Goal: Information Seeking & Learning: Learn about a topic

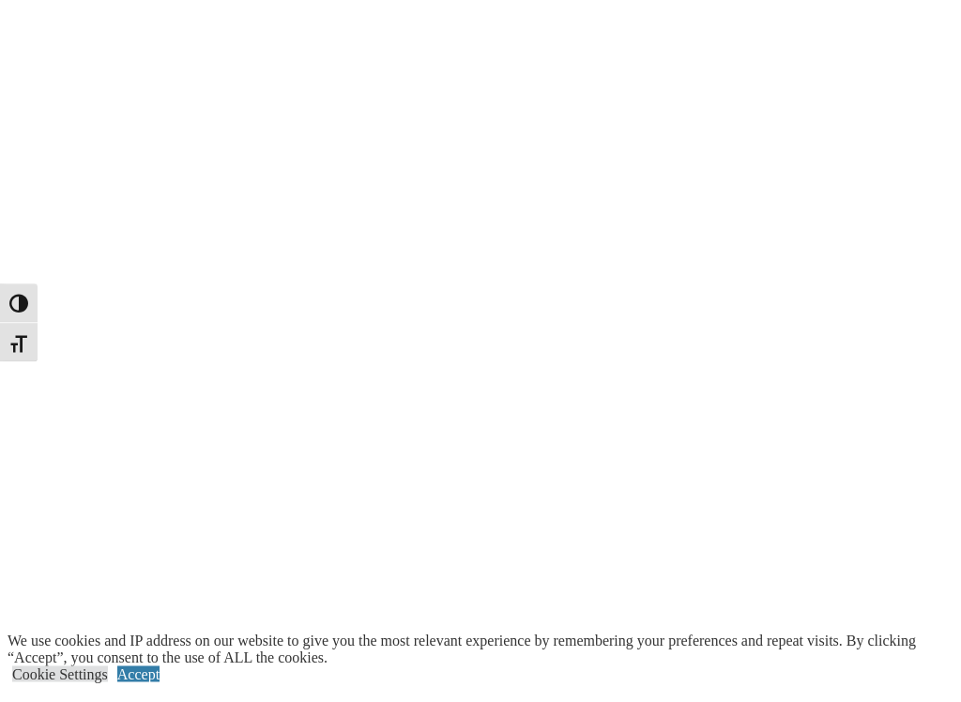
scroll to position [2377, 0]
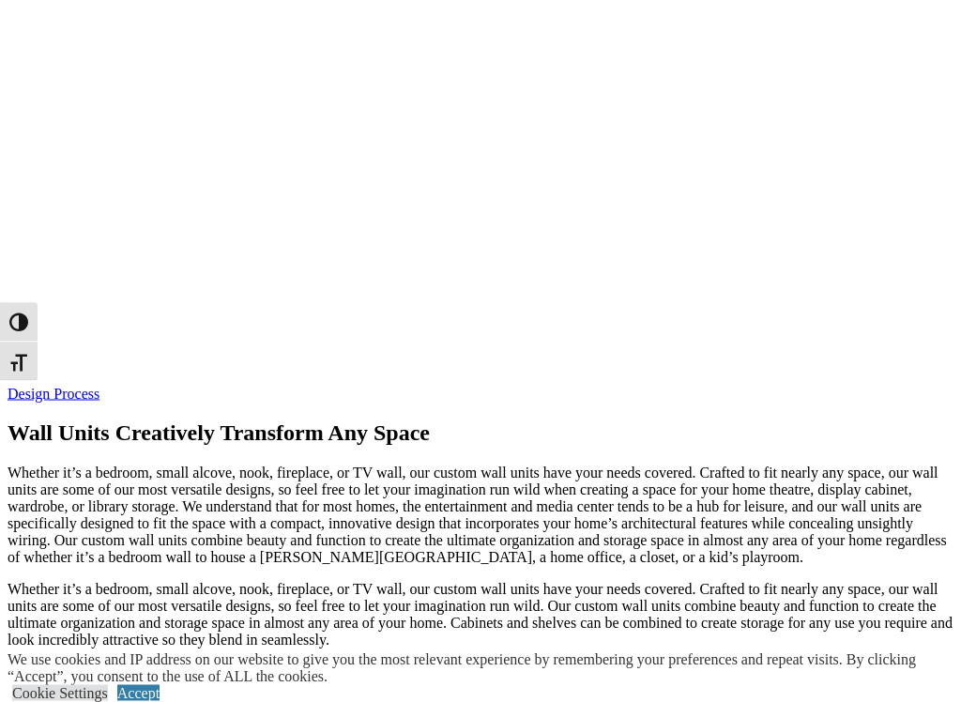
scroll to position [4338, 0]
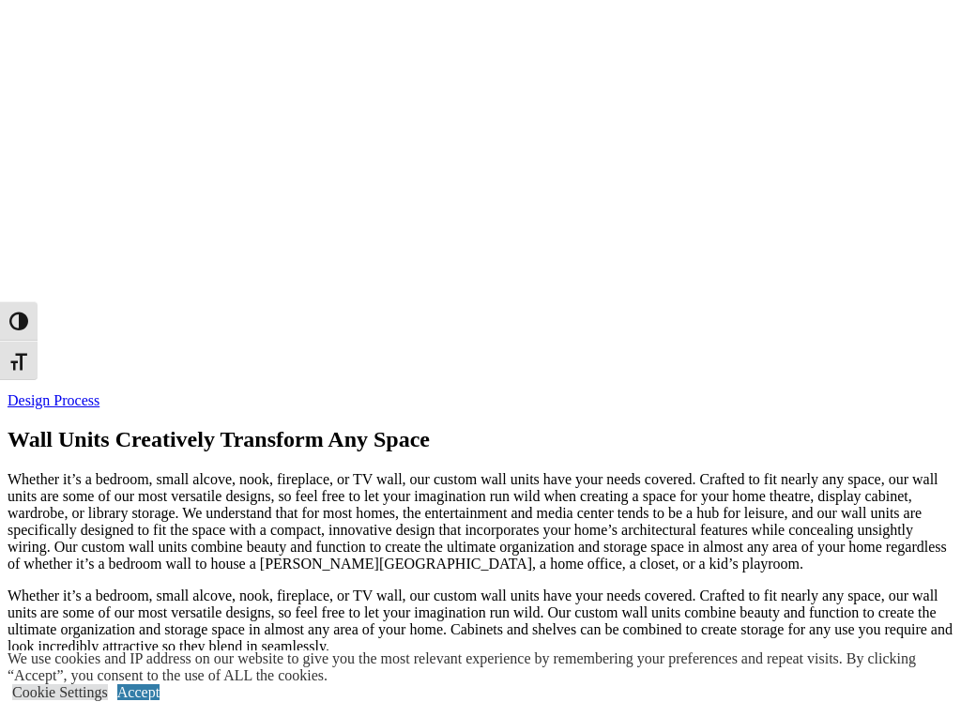
scroll to position [1040, 0]
